Goal: Transaction & Acquisition: Purchase product/service

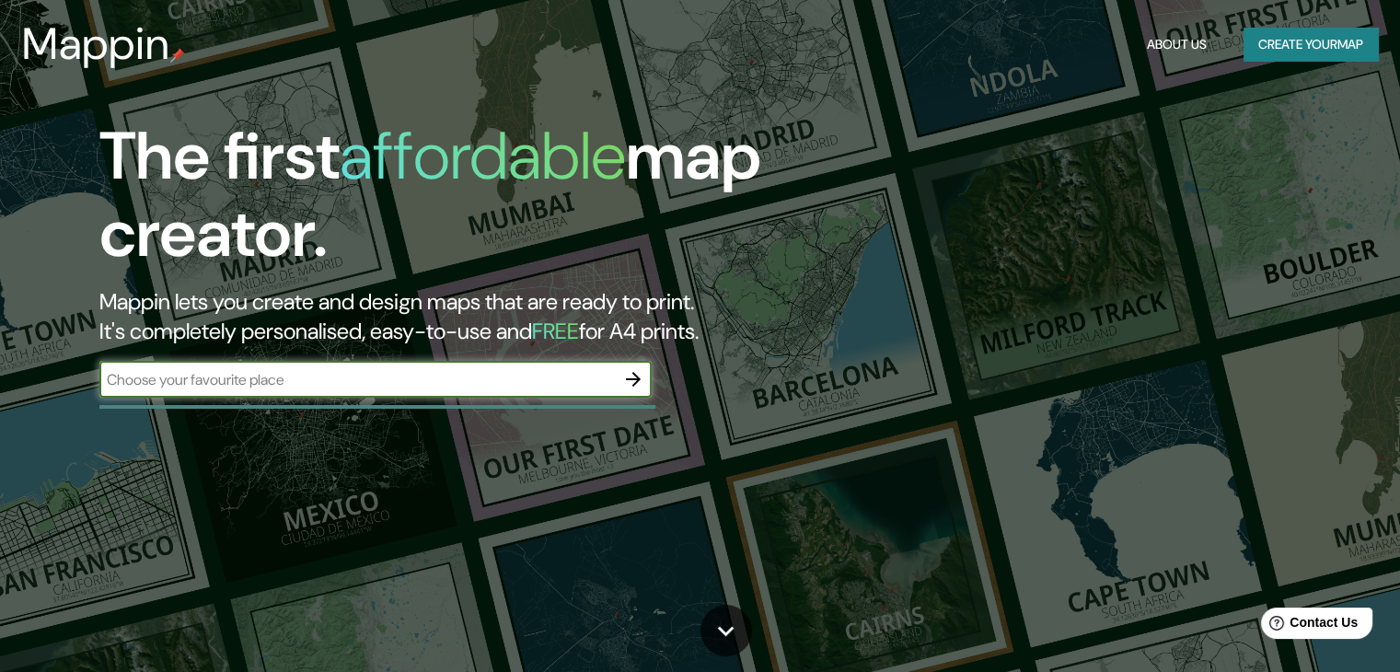
click at [371, 376] on input "text" at bounding box center [356, 379] width 515 height 21
type input "[GEOGRAPHIC_DATA][PERSON_NAME]"
click at [629, 375] on icon "button" at bounding box center [633, 379] width 22 height 22
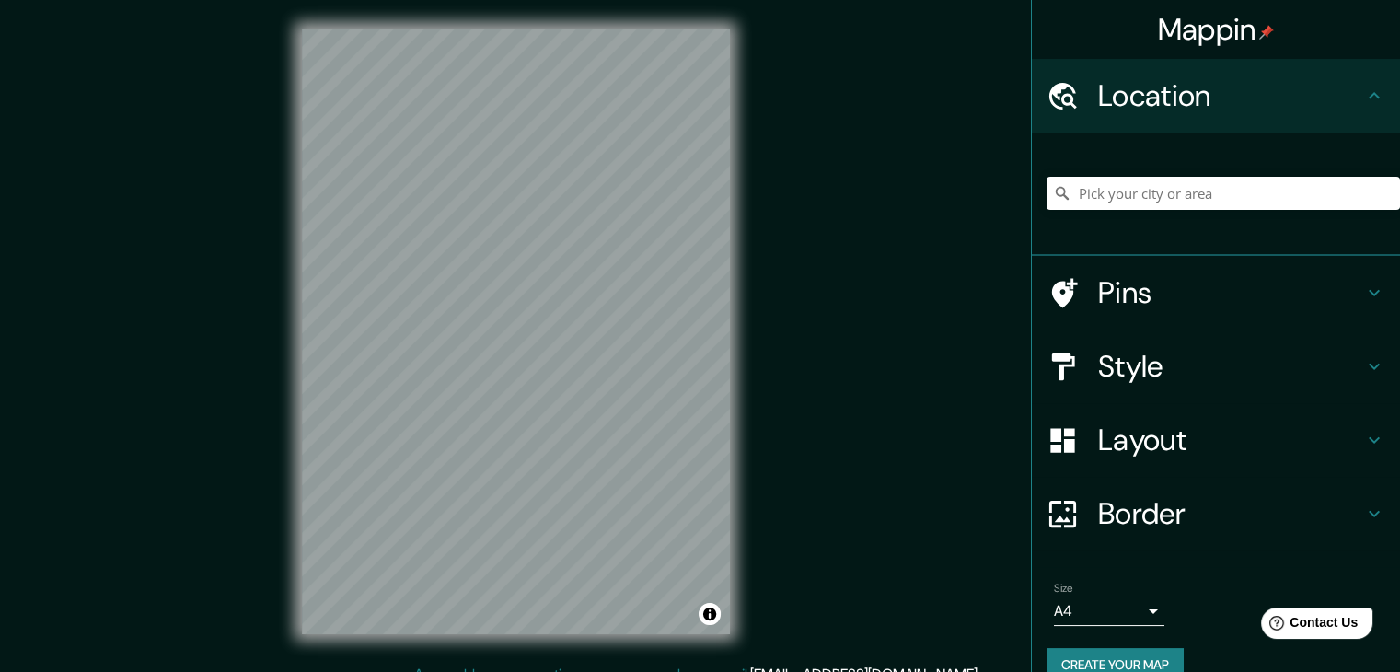
click at [513, 638] on div "© Mapbox © OpenStreetMap Improve this map" at bounding box center [515, 331] width 487 height 663
click at [1162, 363] on h4 "Style" at bounding box center [1230, 366] width 265 height 37
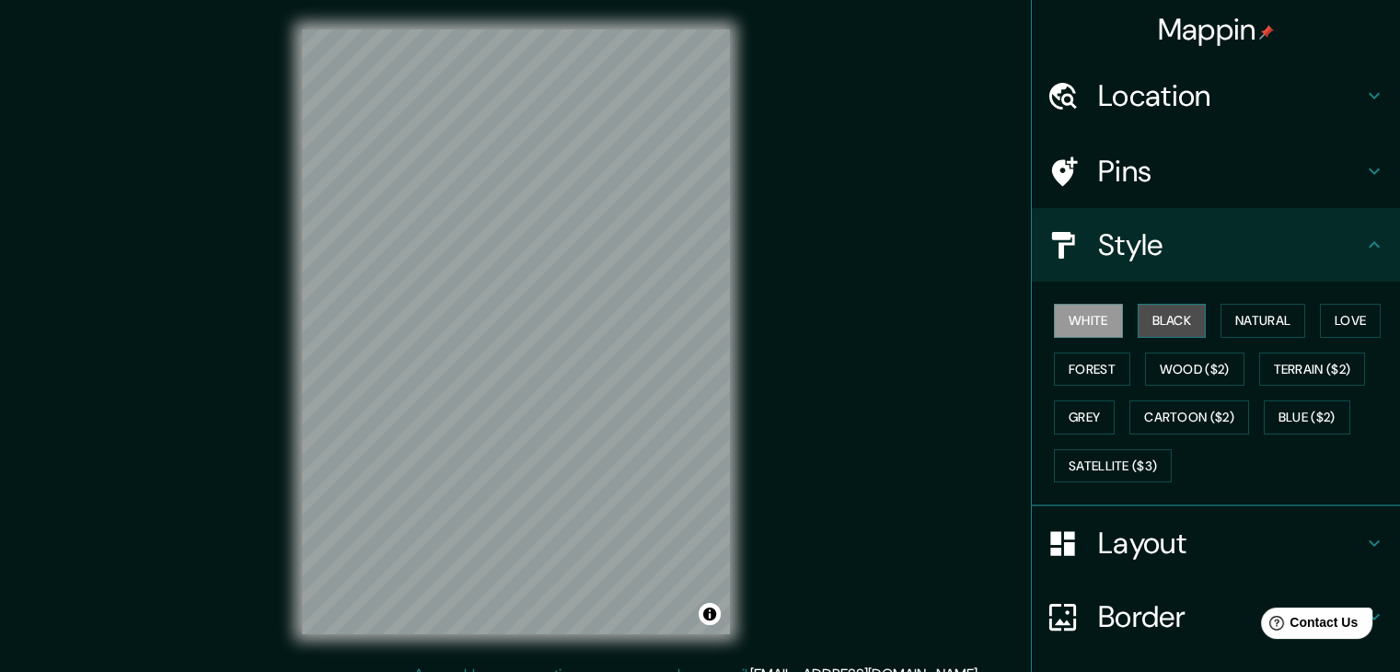
click at [1160, 314] on button "Black" at bounding box center [1171, 321] width 69 height 34
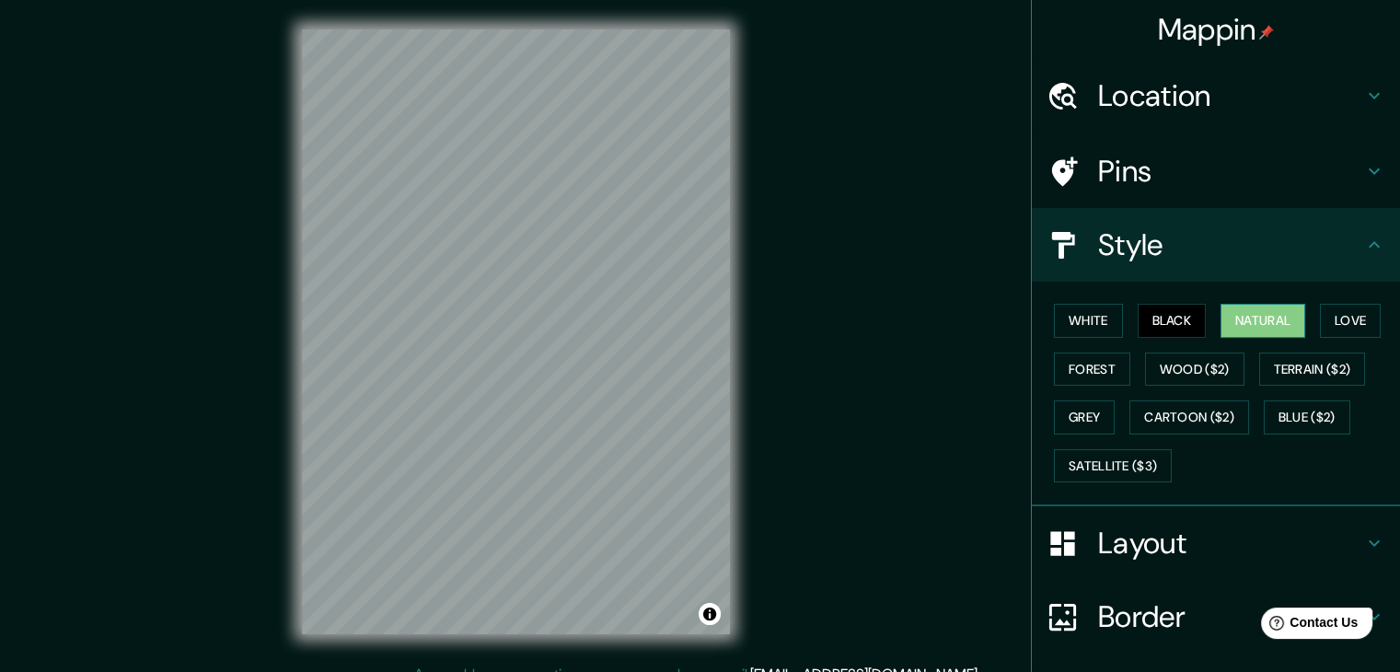
click at [1270, 317] on button "Natural" at bounding box center [1262, 321] width 85 height 34
click at [1320, 321] on button "Love" at bounding box center [1350, 321] width 61 height 34
click at [1263, 326] on button "Natural" at bounding box center [1262, 321] width 85 height 34
click at [1097, 362] on button "Forest" at bounding box center [1092, 369] width 76 height 34
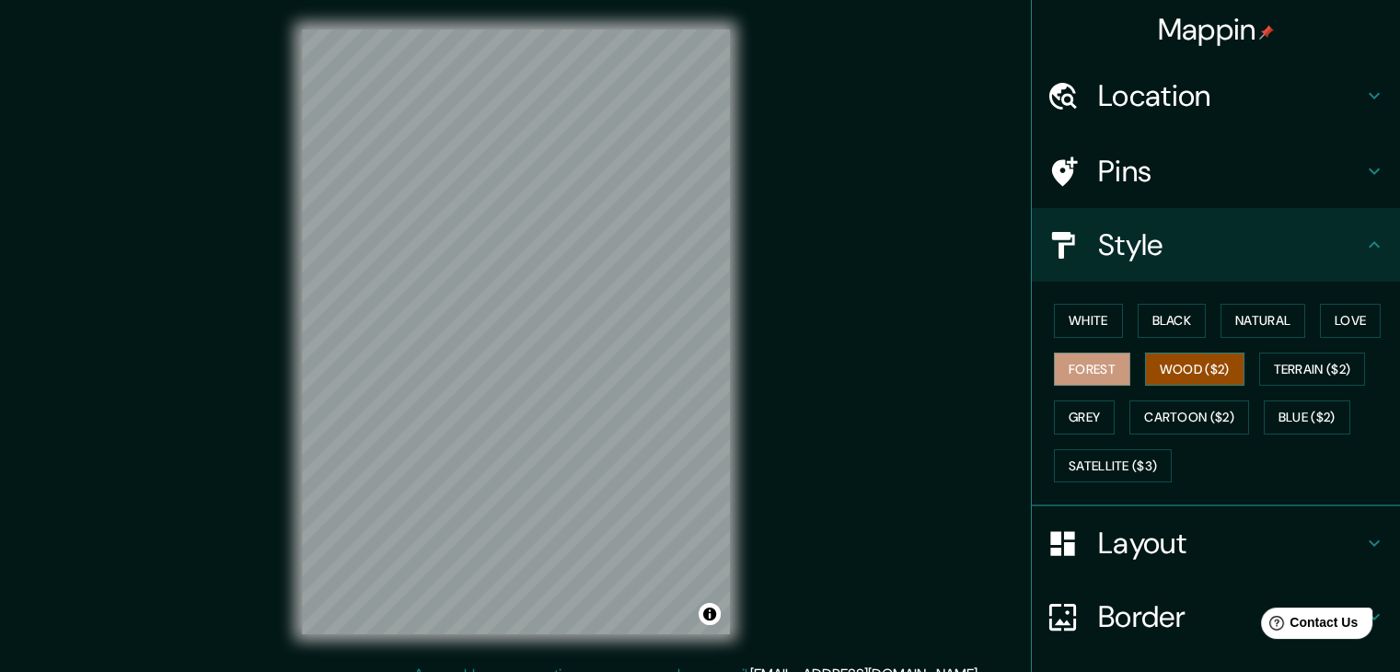
click at [1184, 360] on button "Wood ($2)" at bounding box center [1194, 369] width 99 height 34
click at [1287, 361] on button "Terrain ($2)" at bounding box center [1312, 369] width 107 height 34
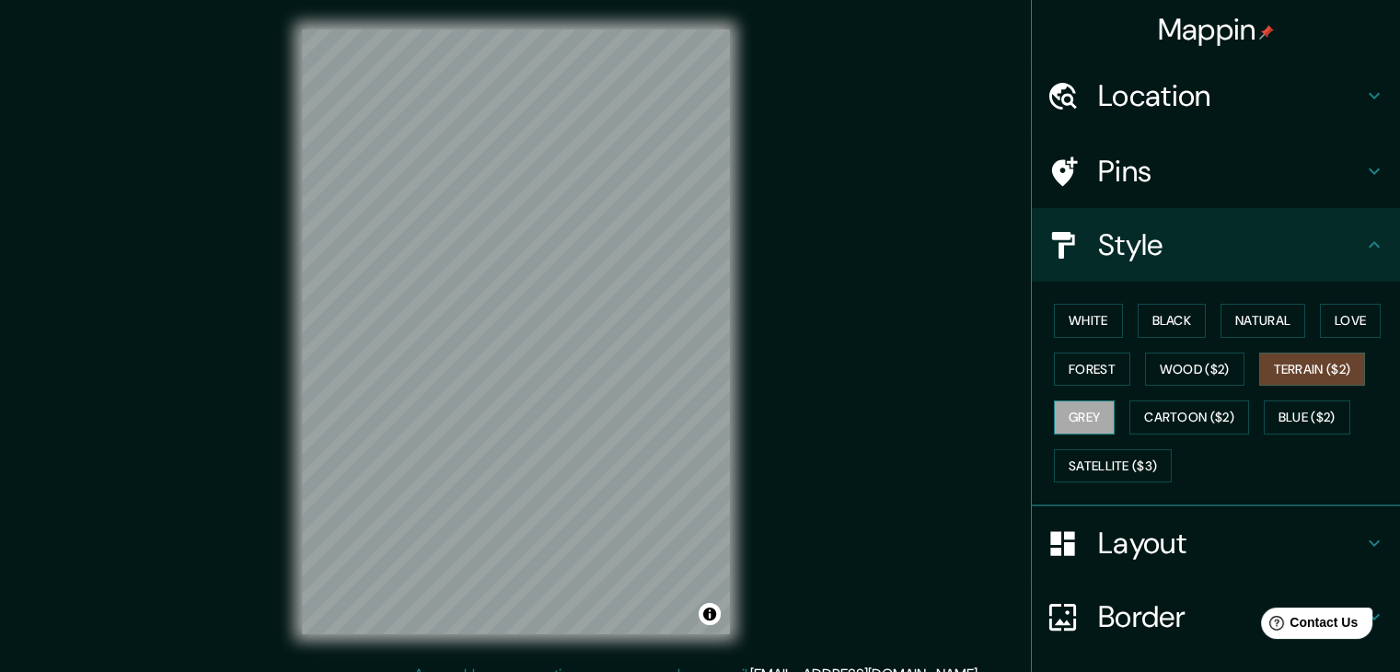
click at [1072, 422] on button "Grey" at bounding box center [1084, 417] width 61 height 34
click at [1181, 409] on button "Cartoon ($2)" at bounding box center [1189, 417] width 120 height 34
click at [1299, 364] on button "Terrain ($2)" at bounding box center [1312, 369] width 107 height 34
click at [1300, 408] on button "Blue ($2)" at bounding box center [1306, 417] width 87 height 34
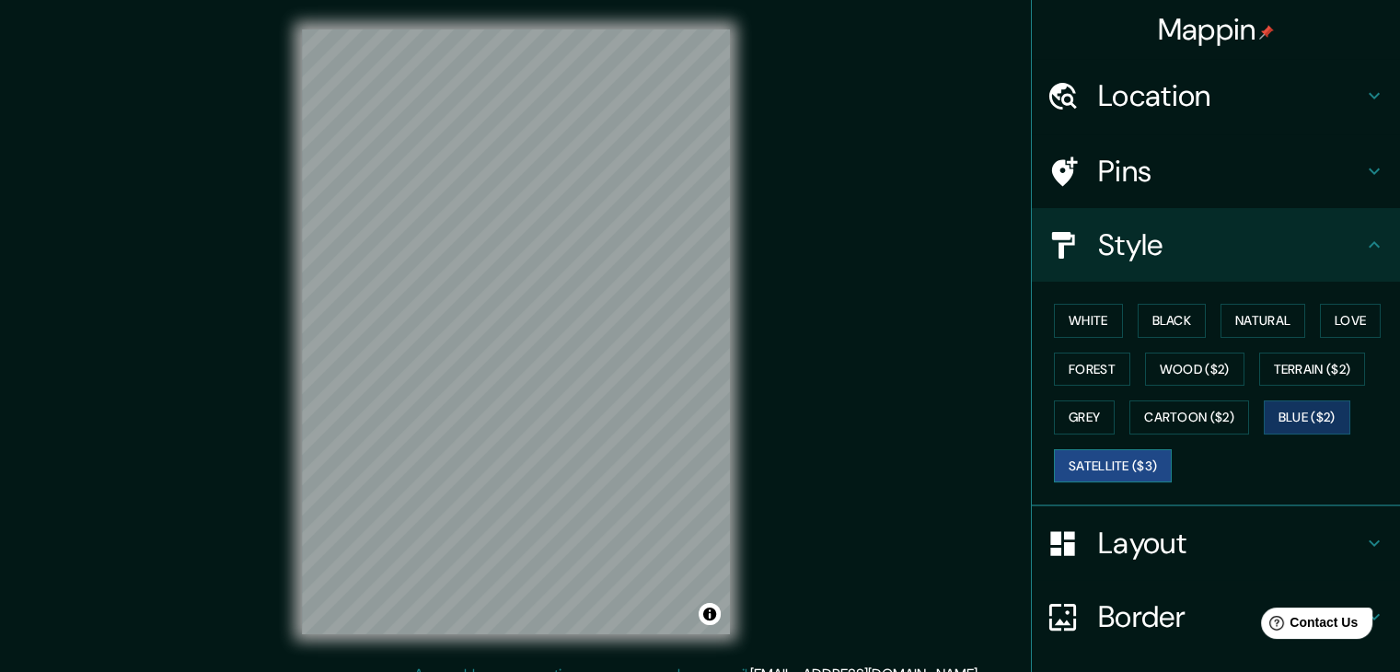
click at [1112, 461] on button "Satellite ($3)" at bounding box center [1113, 466] width 118 height 34
click at [1341, 320] on button "Love" at bounding box center [1350, 321] width 61 height 34
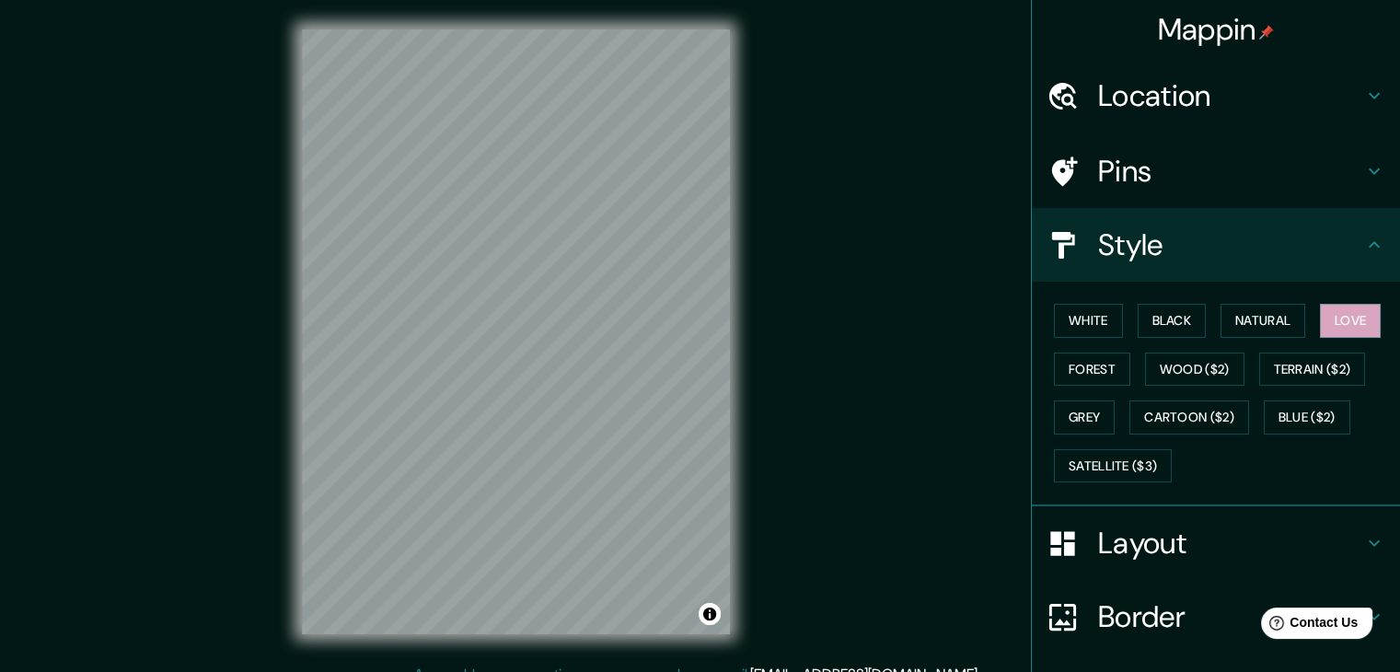
click at [1297, 319] on div "White Black Natural Love Forest Wood ($2) Terrain ($2) Grey Cartoon ($2) Blue (…" at bounding box center [1222, 392] width 353 height 193
click at [1277, 321] on button "Natural" at bounding box center [1262, 321] width 85 height 34
drag, startPoint x: 746, startPoint y: 321, endPoint x: 868, endPoint y: 216, distance: 160.5
click at [868, 216] on div "Mappin Location Pins Style White Black Natural Love Forest Wood ($2) Terrain ($…" at bounding box center [700, 346] width 1400 height 693
